Goal: Information Seeking & Learning: Learn about a topic

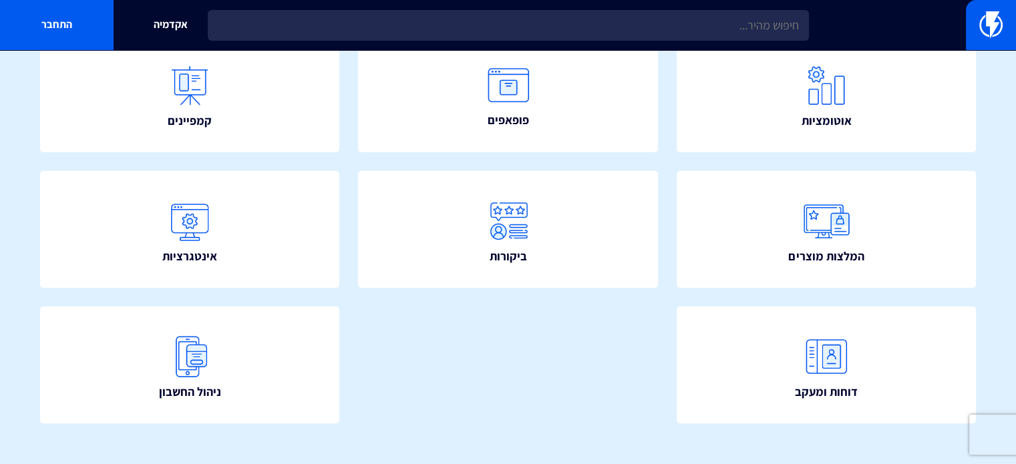
scroll to position [319, 0]
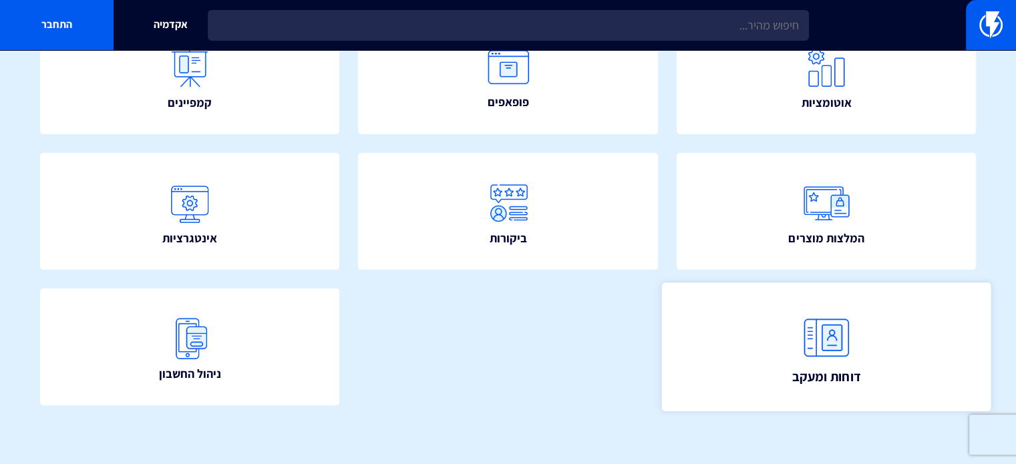
click at [806, 331] on img at bounding box center [826, 338] width 59 height 59
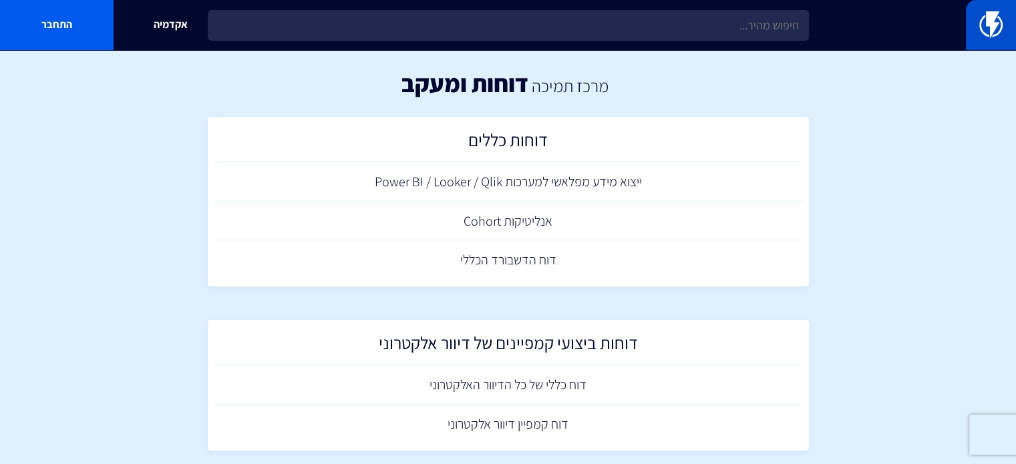
click at [986, 18] on img at bounding box center [990, 24] width 23 height 27
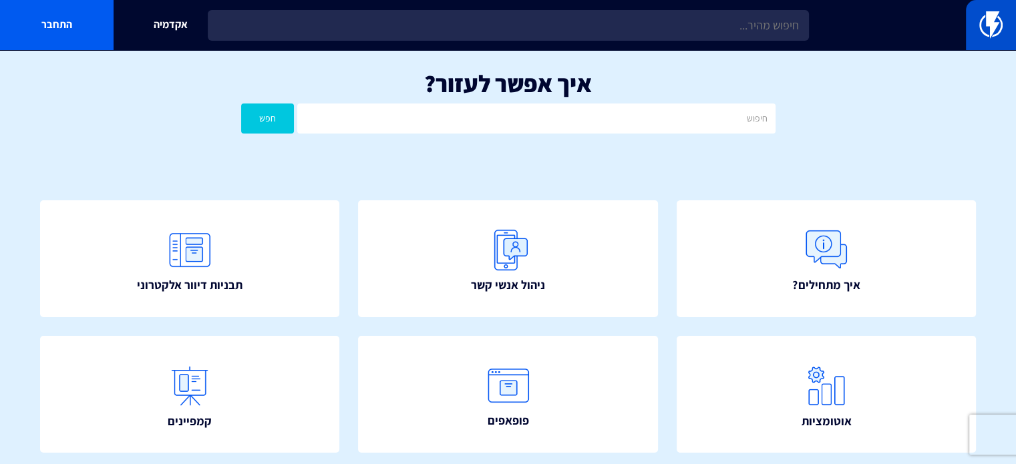
click at [987, 14] on img at bounding box center [990, 24] width 23 height 27
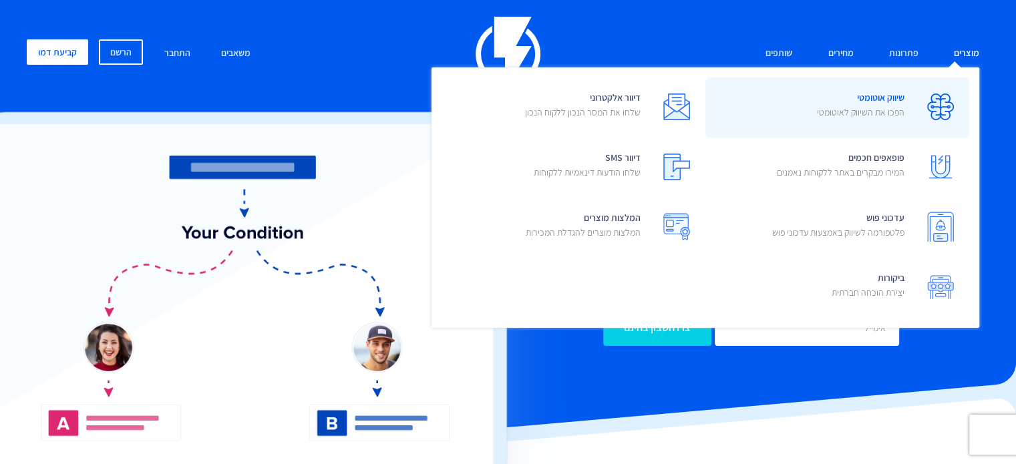
click at [896, 98] on span "שיווק אוטומטי הפכו את השיווק לאוטומטי" at bounding box center [861, 107] width 88 height 38
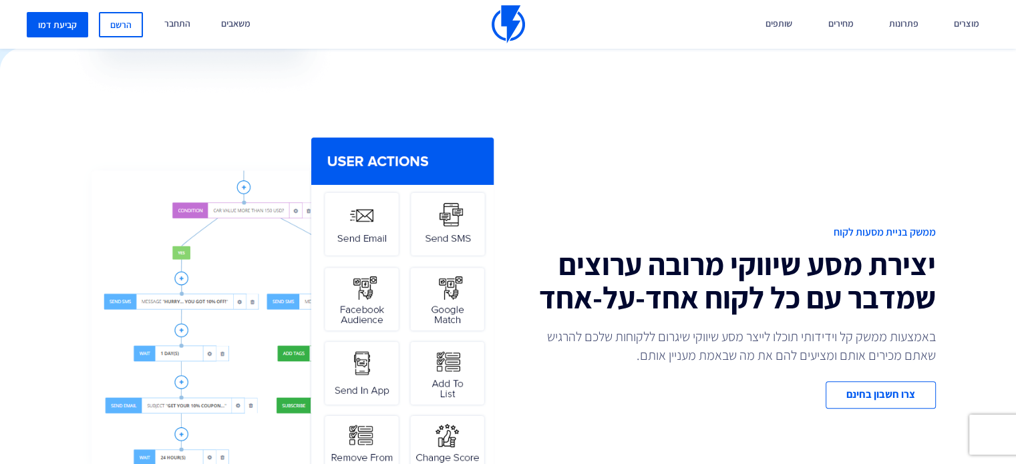
scroll to position [468, 0]
